Goal: Find specific page/section: Find specific page/section

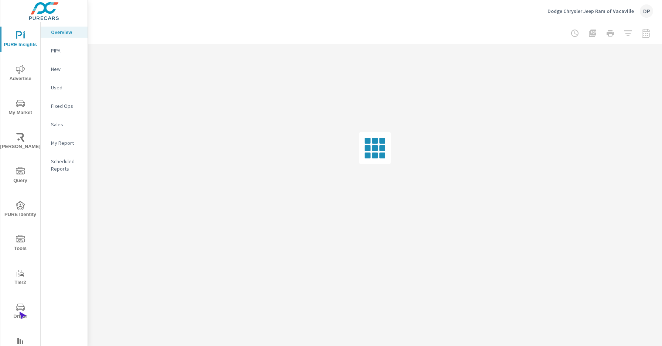
click at [19, 312] on span "Driver" at bounding box center [20, 312] width 35 height 18
